Goal: Information Seeking & Learning: Learn about a topic

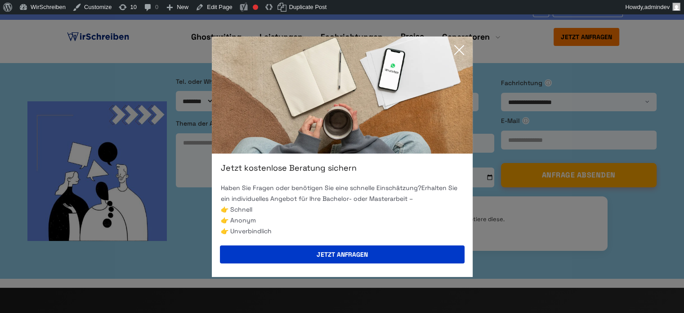
click at [457, 46] on icon at bounding box center [459, 50] width 18 height 18
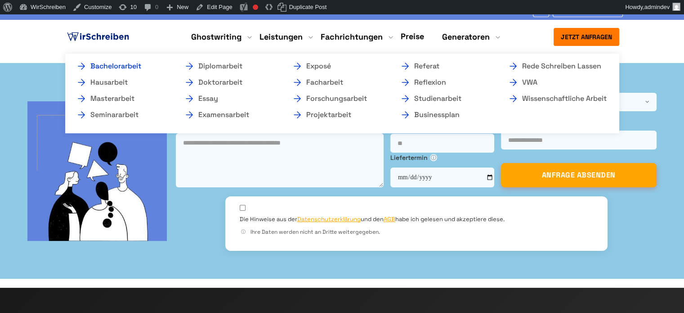
click at [130, 67] on link "Bachelorarbeit" at bounding box center [121, 66] width 90 height 11
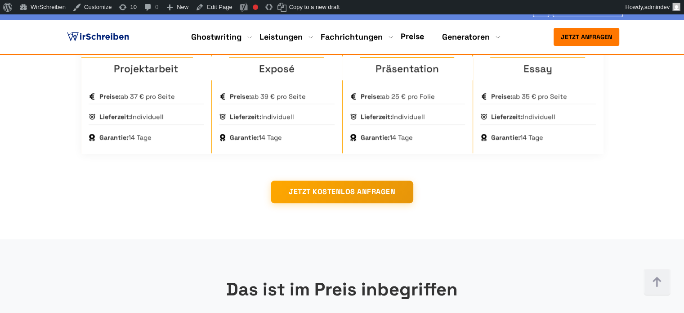
scroll to position [855, 0]
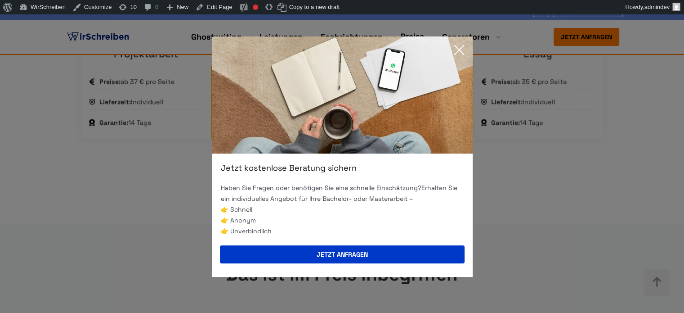
click at [459, 50] on icon at bounding box center [459, 49] width 9 height 9
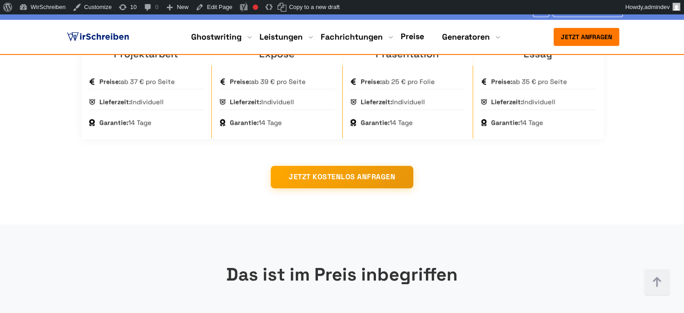
click at [101, 38] on img at bounding box center [98, 36] width 66 height 13
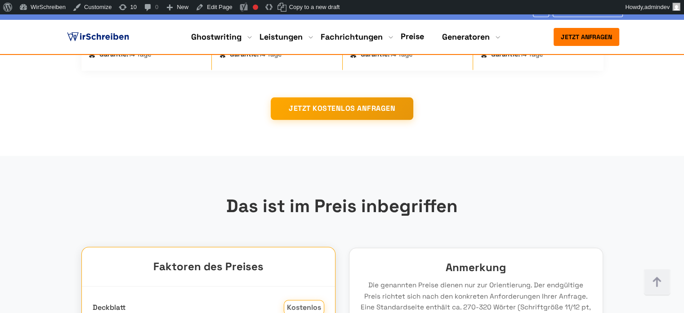
scroll to position [1035, 0]
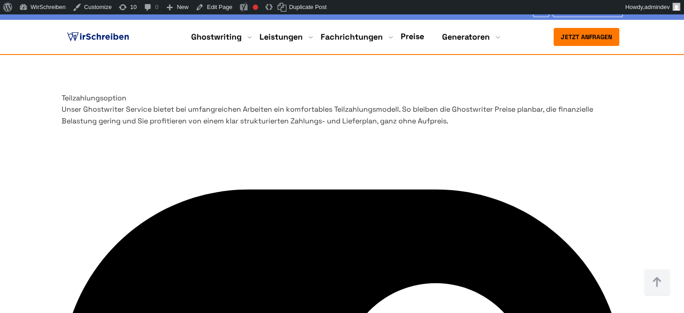
scroll to position [3465, 0]
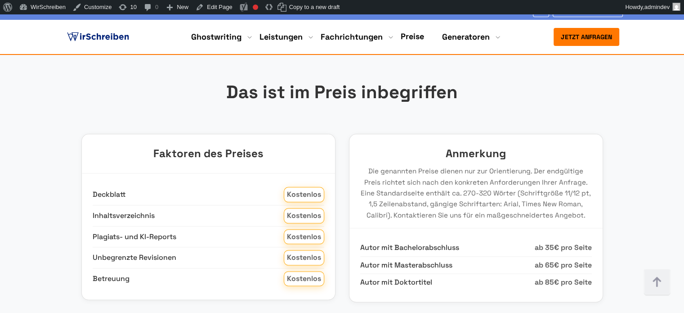
scroll to position [1035, 0]
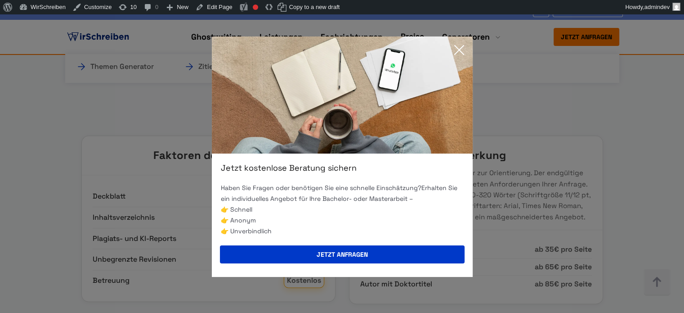
drag, startPoint x: 455, startPoint y: 51, endPoint x: 454, endPoint y: 56, distance: 5.3
click at [455, 51] on icon at bounding box center [459, 50] width 18 height 18
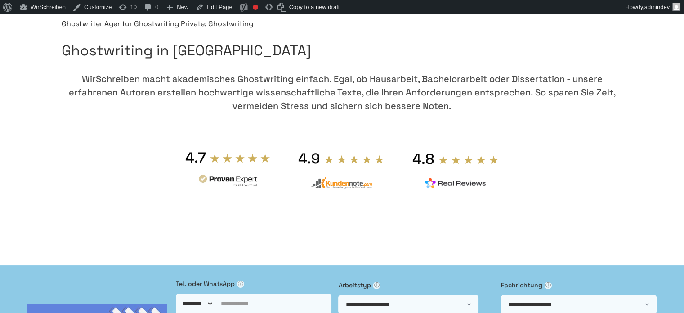
scroll to position [0, 0]
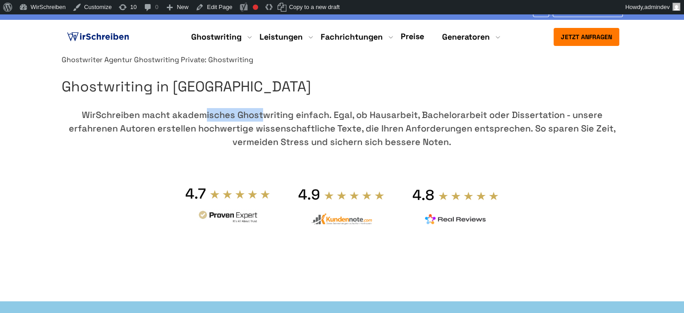
copy div "WirSchreiben"
drag, startPoint x: 415, startPoint y: 153, endPoint x: 361, endPoint y: 155, distance: 54.0
click at [361, 148] on div "WirSchreiben macht akademisches Ghostwriting einfach. Egal, ob Hausarbeit, Bach…" at bounding box center [343, 128] width 562 height 40
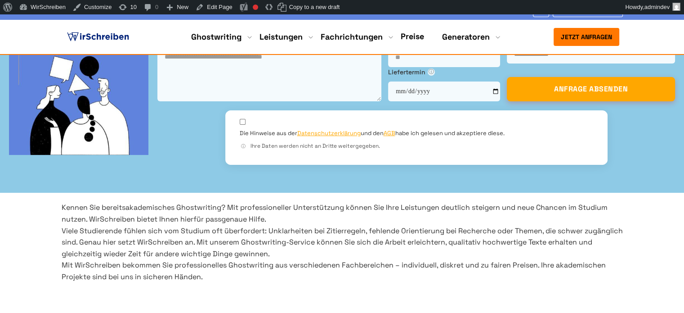
scroll to position [295, 0]
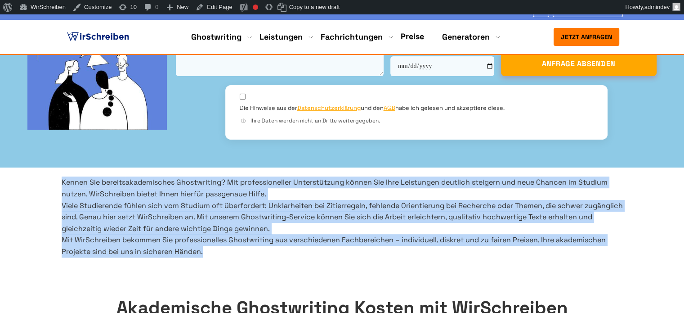
drag, startPoint x: 284, startPoint y: 251, endPoint x: 49, endPoint y: 144, distance: 258.5
click at [49, 176] on section "Kennen Sie bereits akademisches Ghostwriting ? Mit professioneller Unterstützun…" at bounding box center [342, 216] width 684 height 81
copy div "Kennen Sie bereits akademisches Ghostwriting ? Mit professioneller Unterstützun…"
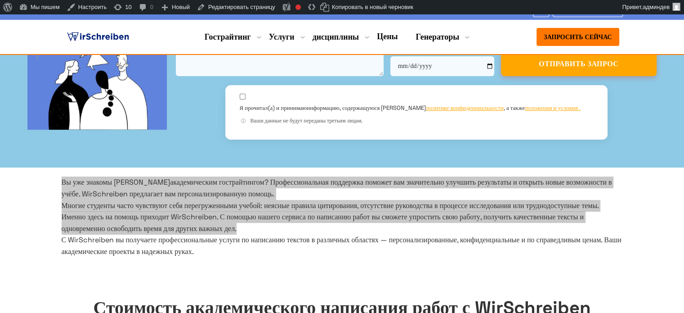
scroll to position [270, 0]
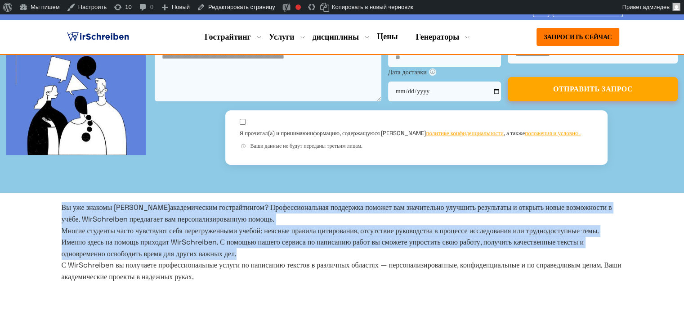
click at [427, 259] on p "С WirSchreiben вы получаете профессиональные услуги по написанию текстов в разл…" at bounding box center [343, 270] width 562 height 23
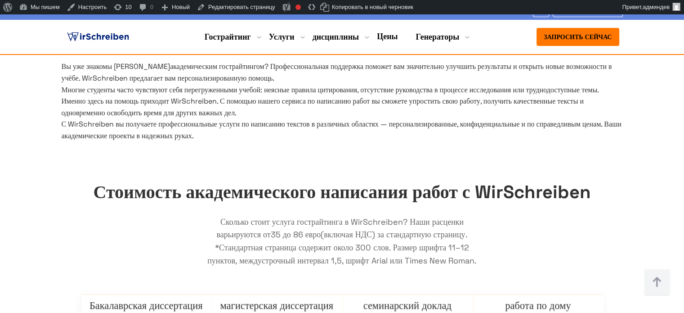
scroll to position [495, 0]
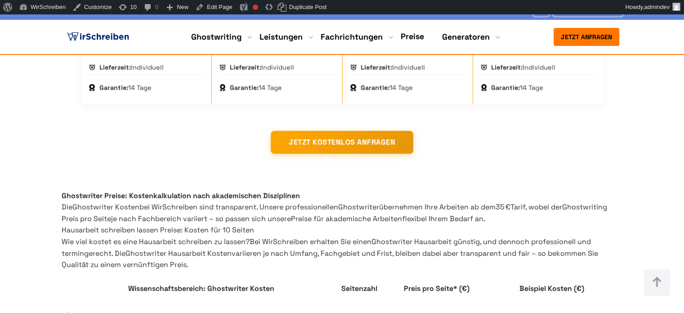
scroll to position [1530, 0]
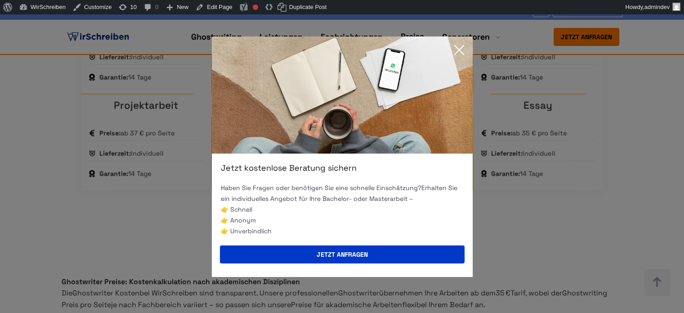
click at [459, 48] on icon at bounding box center [459, 50] width 18 height 18
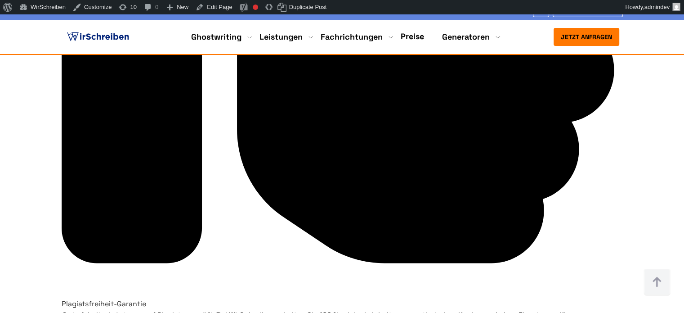
scroll to position [4859, 0]
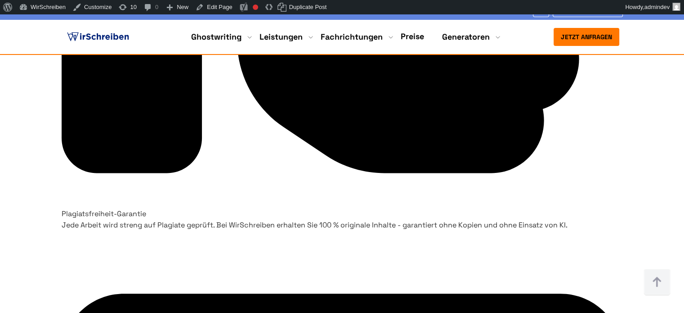
copy span "PowerPoint-Präsentation"
drag, startPoint x: 471, startPoint y: 192, endPoint x: 387, endPoint y: 190, distance: 84.2
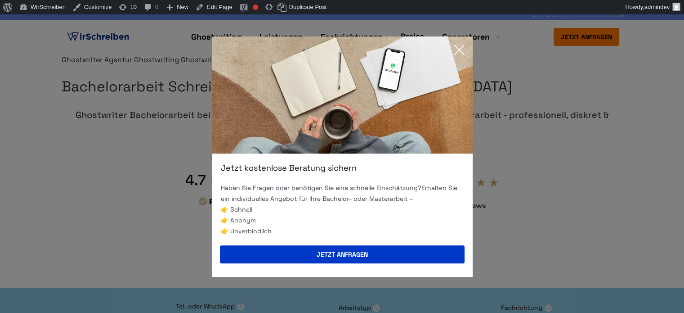
click at [458, 46] on icon at bounding box center [459, 50] width 18 height 18
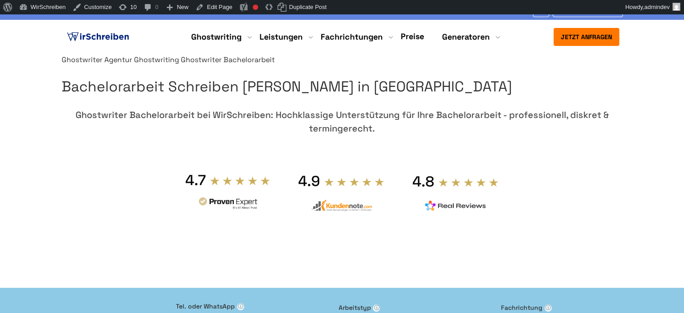
click at [110, 36] on img at bounding box center [98, 36] width 66 height 13
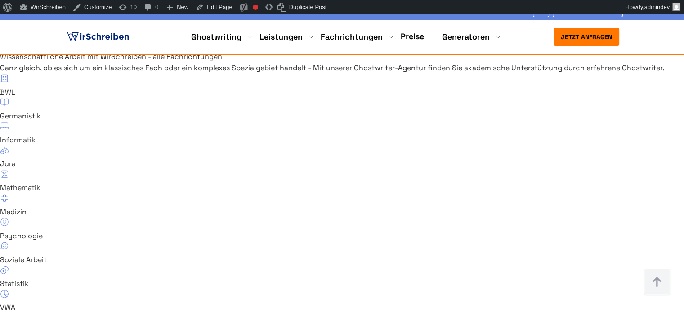
scroll to position [5961, 0]
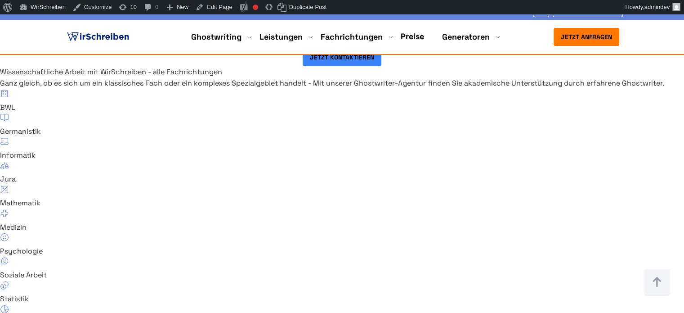
drag, startPoint x: 557, startPoint y: 239, endPoint x: 337, endPoint y: 217, distance: 221.1
copy div "Ein Ghostwriter ist eine Person, die im Auftrag einer anderen Person gegen ein …"
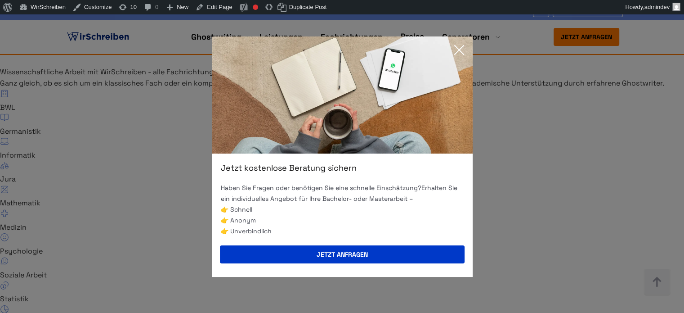
click at [459, 51] on icon at bounding box center [459, 50] width 18 height 18
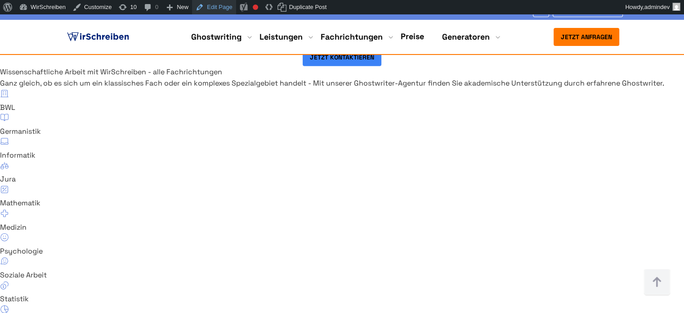
click at [211, 9] on link "Edit Page" at bounding box center [214, 7] width 44 height 14
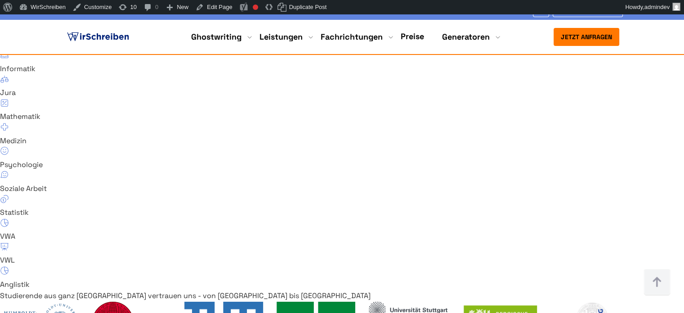
scroll to position [6050, 0]
